Goal: Information Seeking & Learning: Learn about a topic

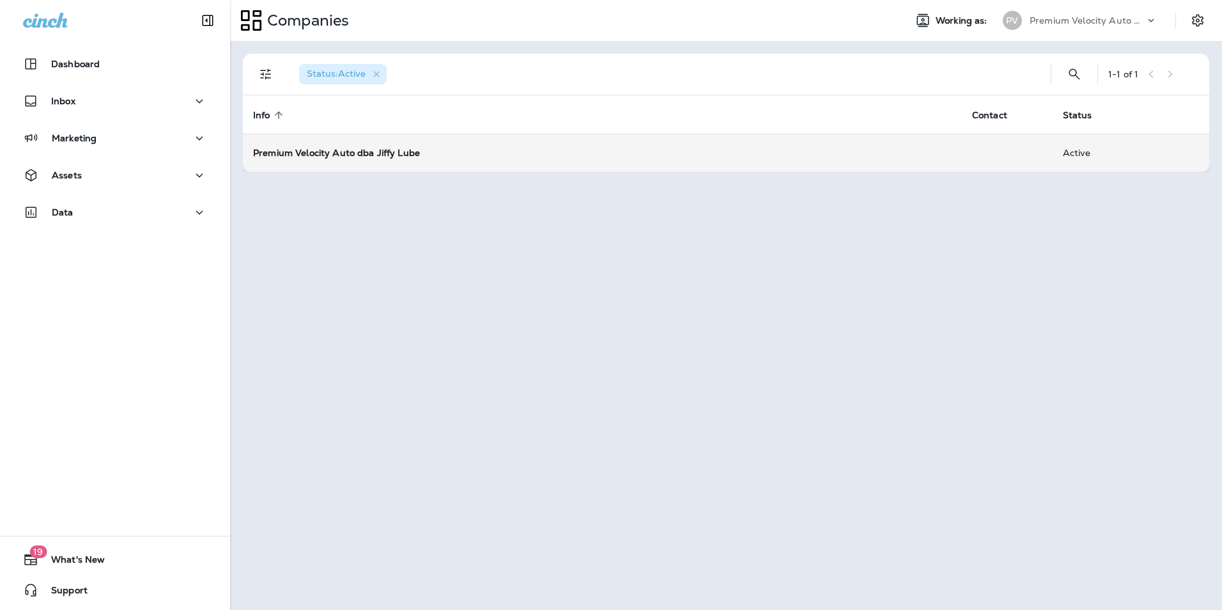
click at [444, 148] on div "Premium Velocity Auto dba Jiffy Lube" at bounding box center [602, 152] width 699 height 13
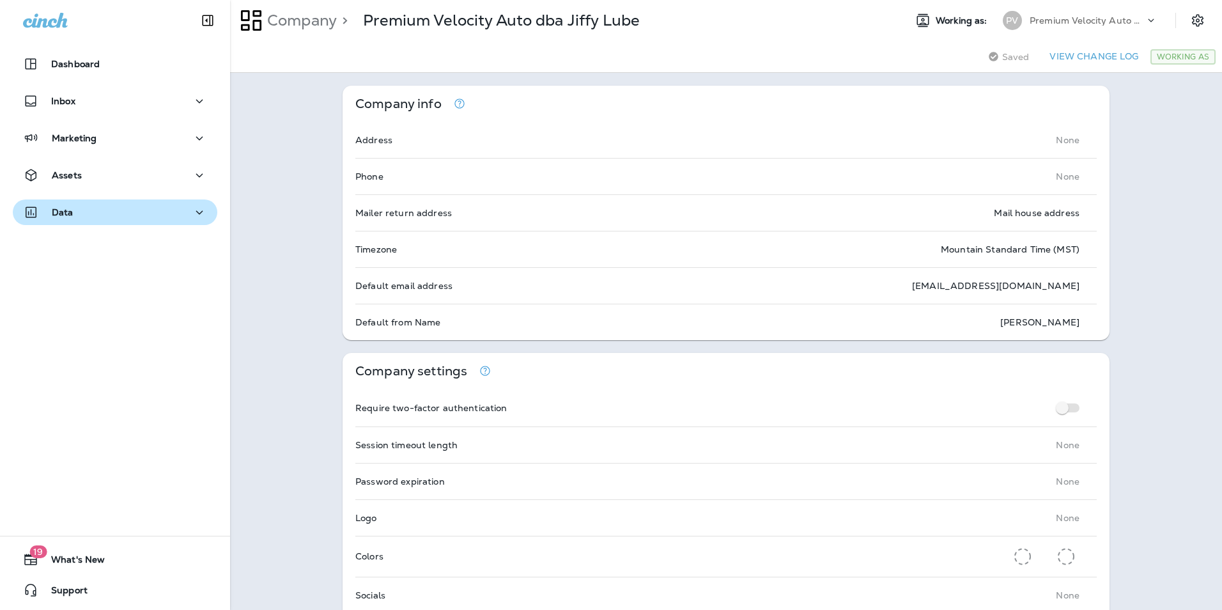
click at [46, 207] on div "Data" at bounding box center [48, 213] width 50 height 16
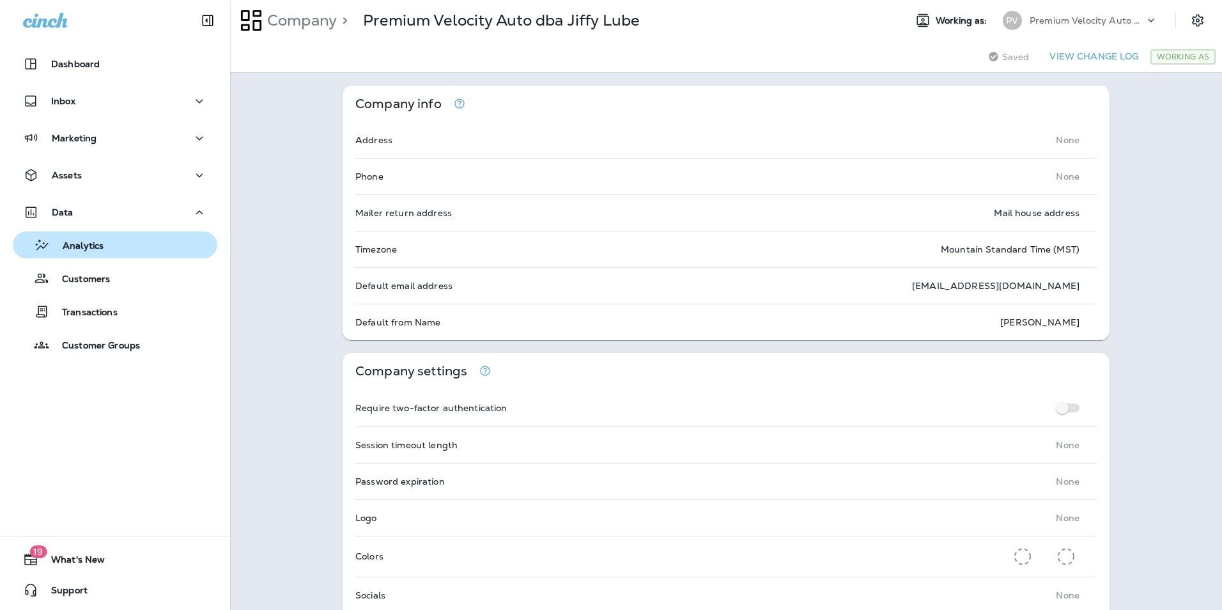
click at [68, 245] on p "Analytics" at bounding box center [77, 246] width 54 height 12
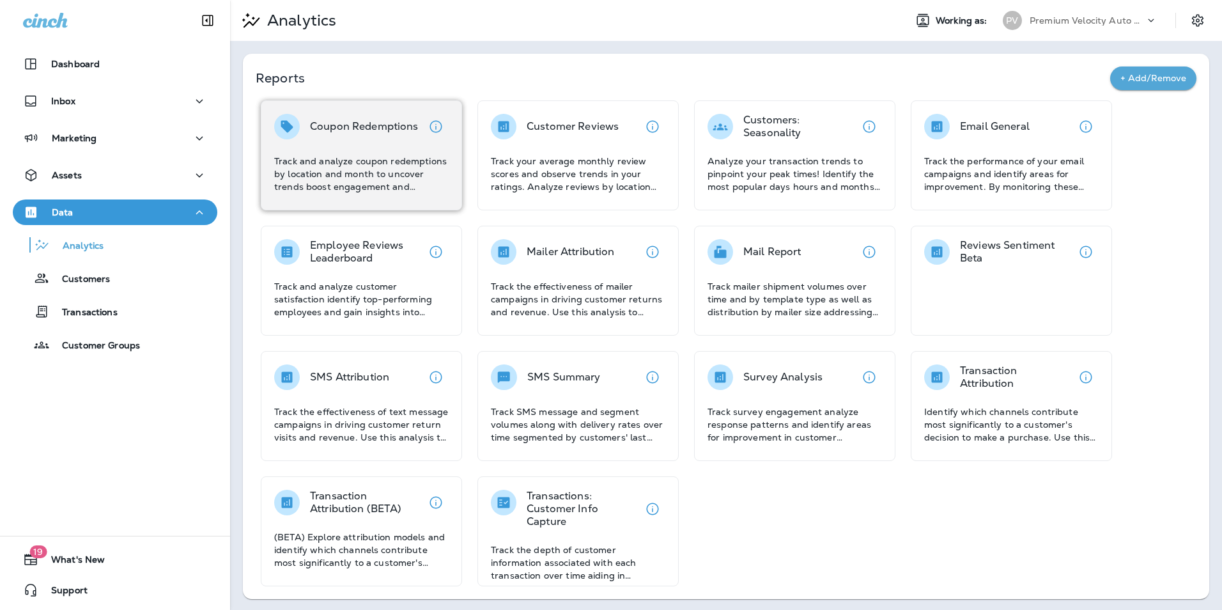
click at [418, 158] on p "Track and analyze coupon redemptions by location and month to uncover trends bo…" at bounding box center [361, 174] width 174 height 38
